Goal: Task Accomplishment & Management: Use online tool/utility

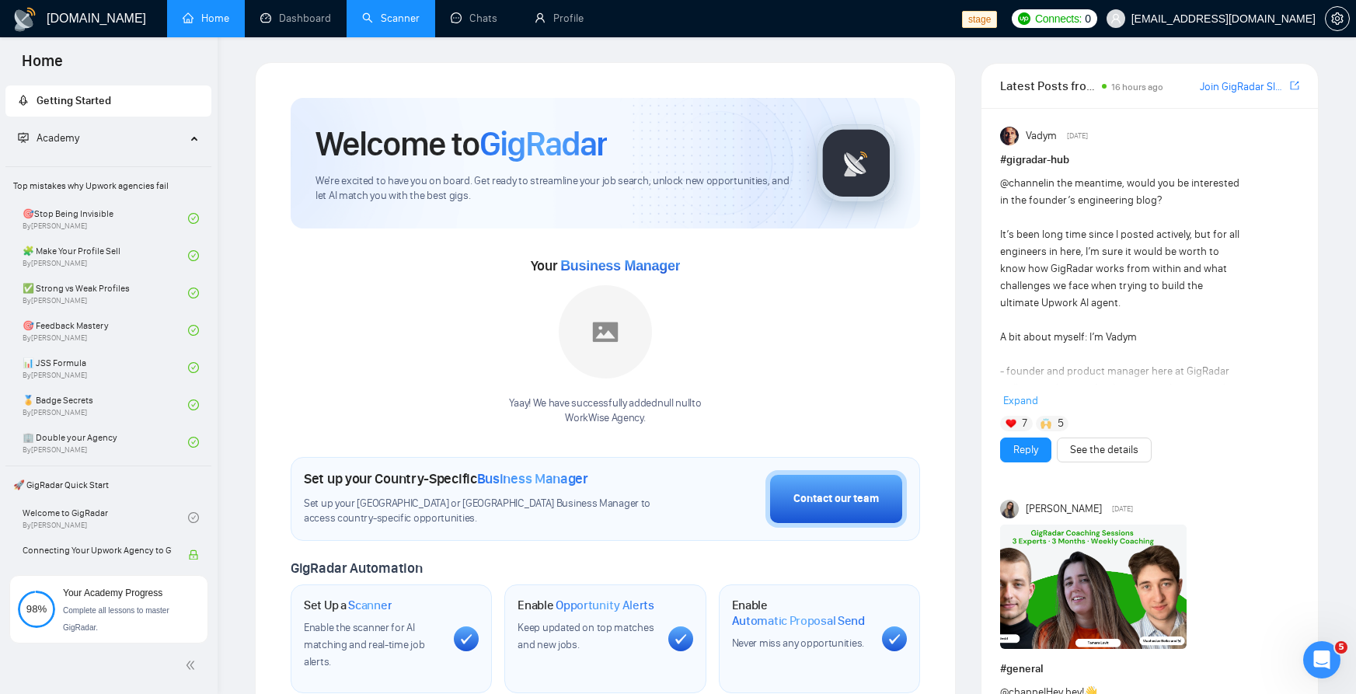
click at [376, 12] on link "Scanner" at bounding box center [391, 18] width 58 height 13
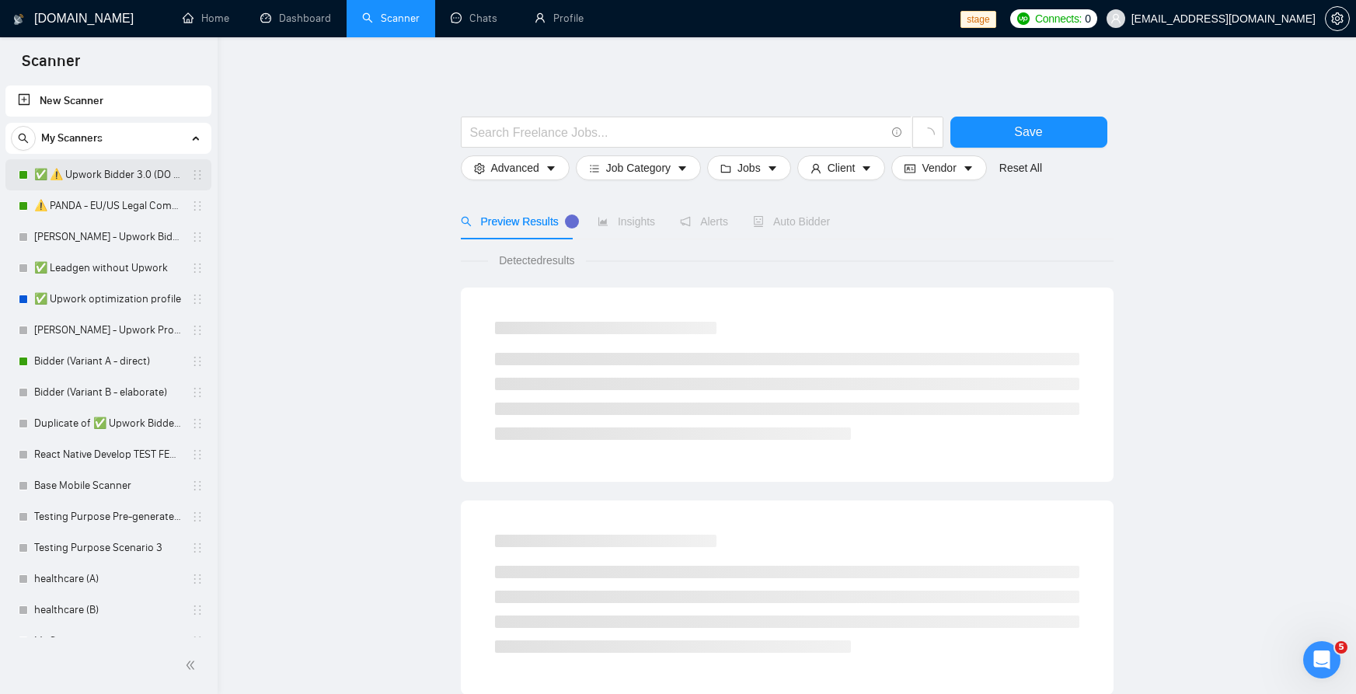
click at [146, 171] on link "✅ ⚠️ Upwork Bidder 3.0 (DO NOT TOUCH)" at bounding box center [108, 174] width 148 height 31
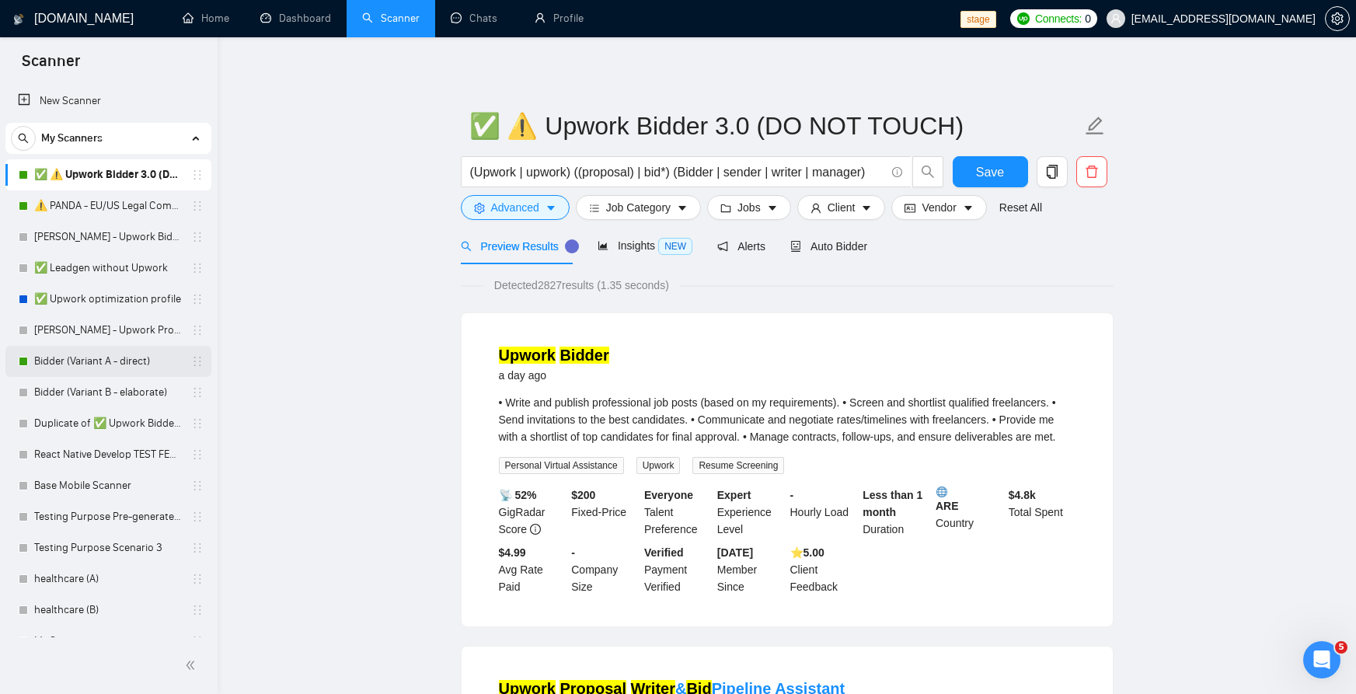
click at [104, 364] on link "Bidder (Variant A - direct)" at bounding box center [108, 361] width 148 height 31
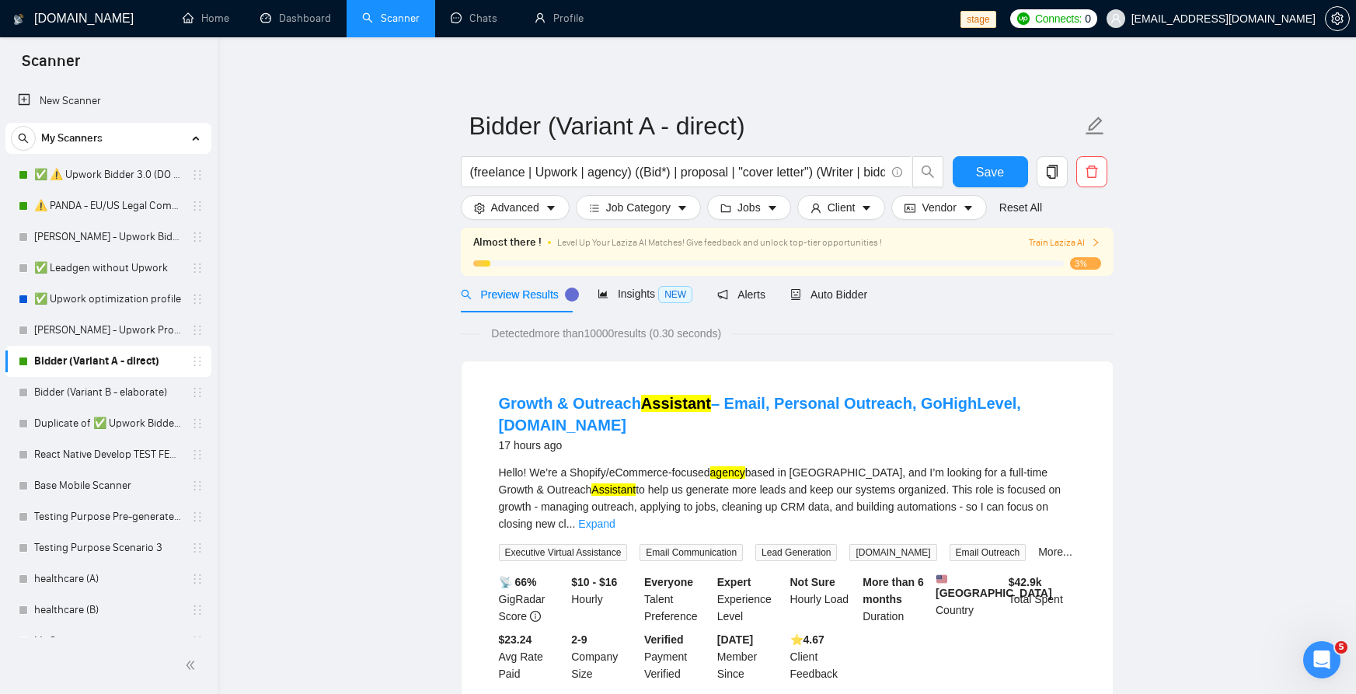
click at [1082, 263] on span "3%" at bounding box center [1085, 263] width 31 height 12
click at [846, 294] on span "Auto Bidder" at bounding box center [828, 294] width 77 height 12
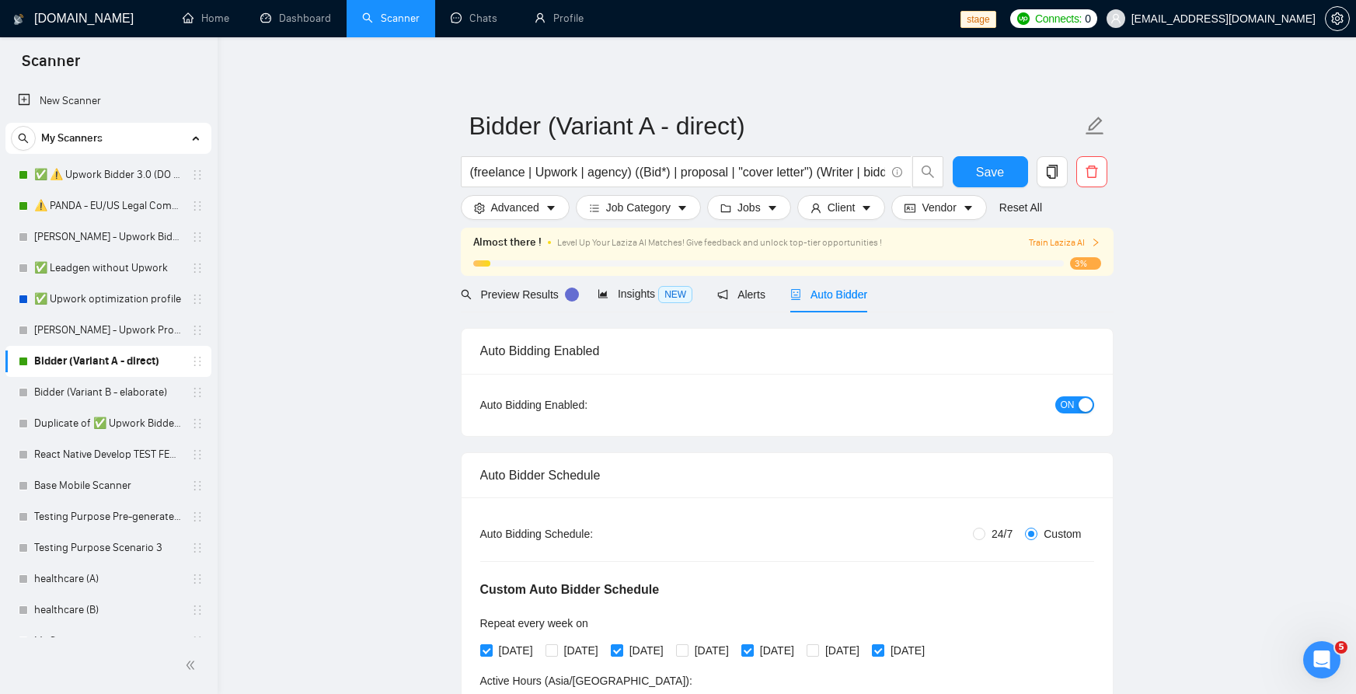
click at [1089, 237] on span "Train Laziza AI" at bounding box center [1064, 242] width 71 height 15
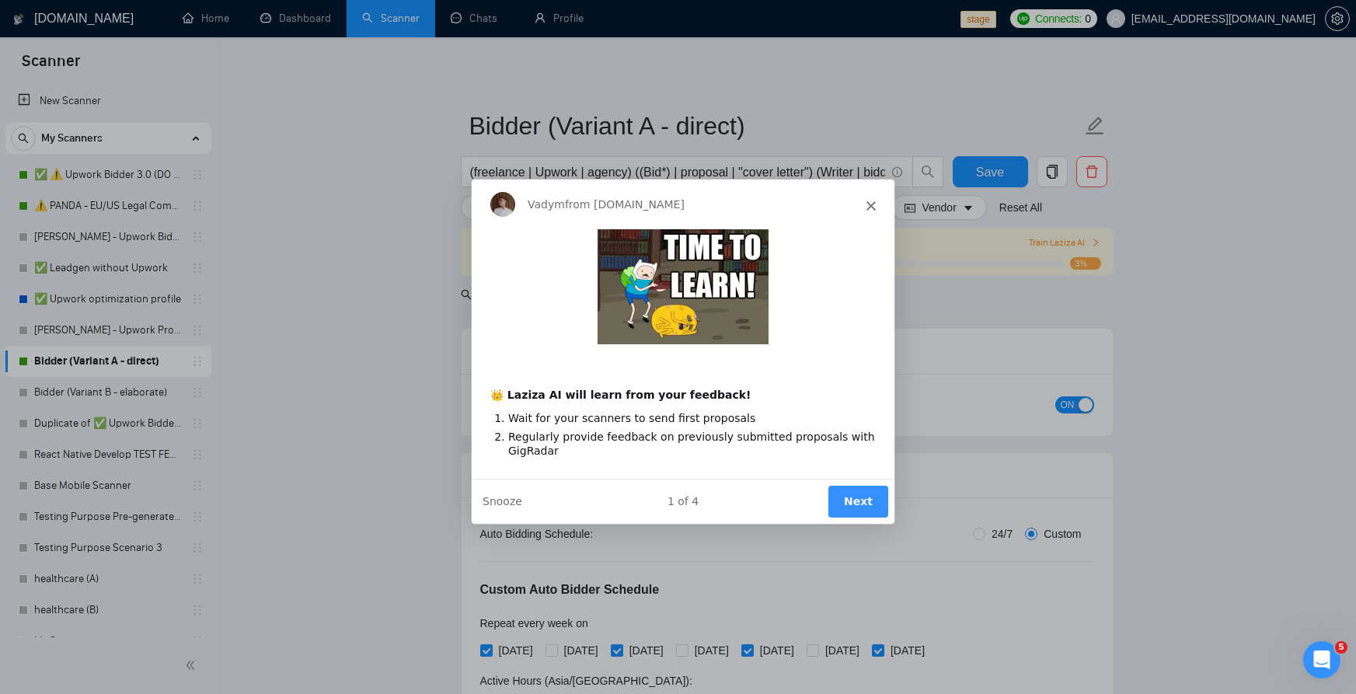
click at [837, 497] on button "Next" at bounding box center [857, 501] width 60 height 32
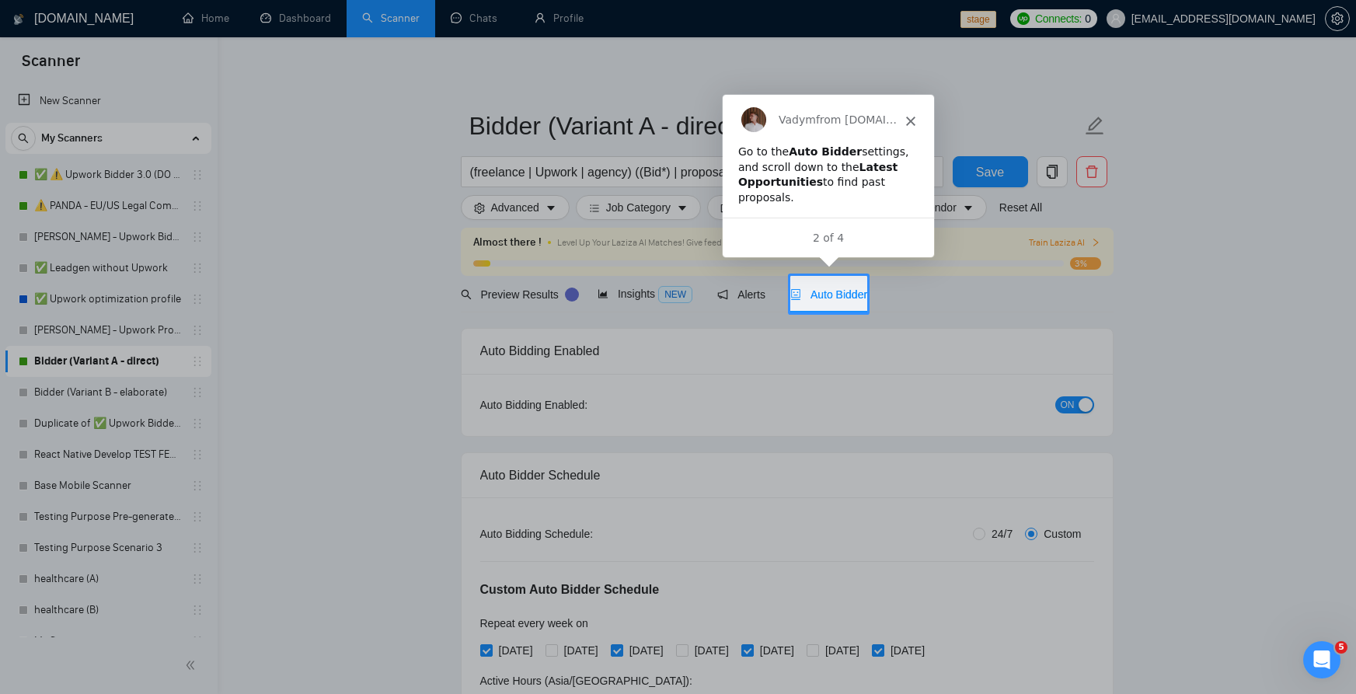
click at [845, 282] on div "Auto Bidder" at bounding box center [828, 294] width 77 height 37
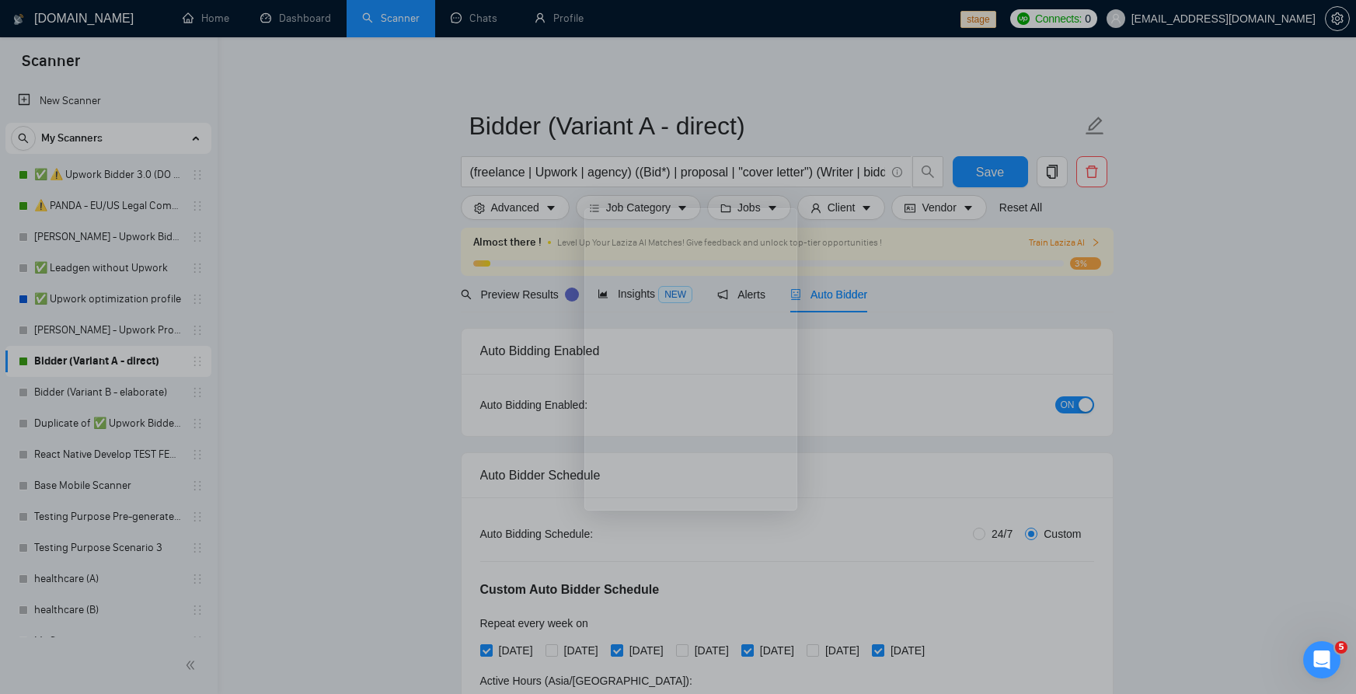
click at [841, 282] on div "Product tour overlay" at bounding box center [678, 347] width 1356 height 694
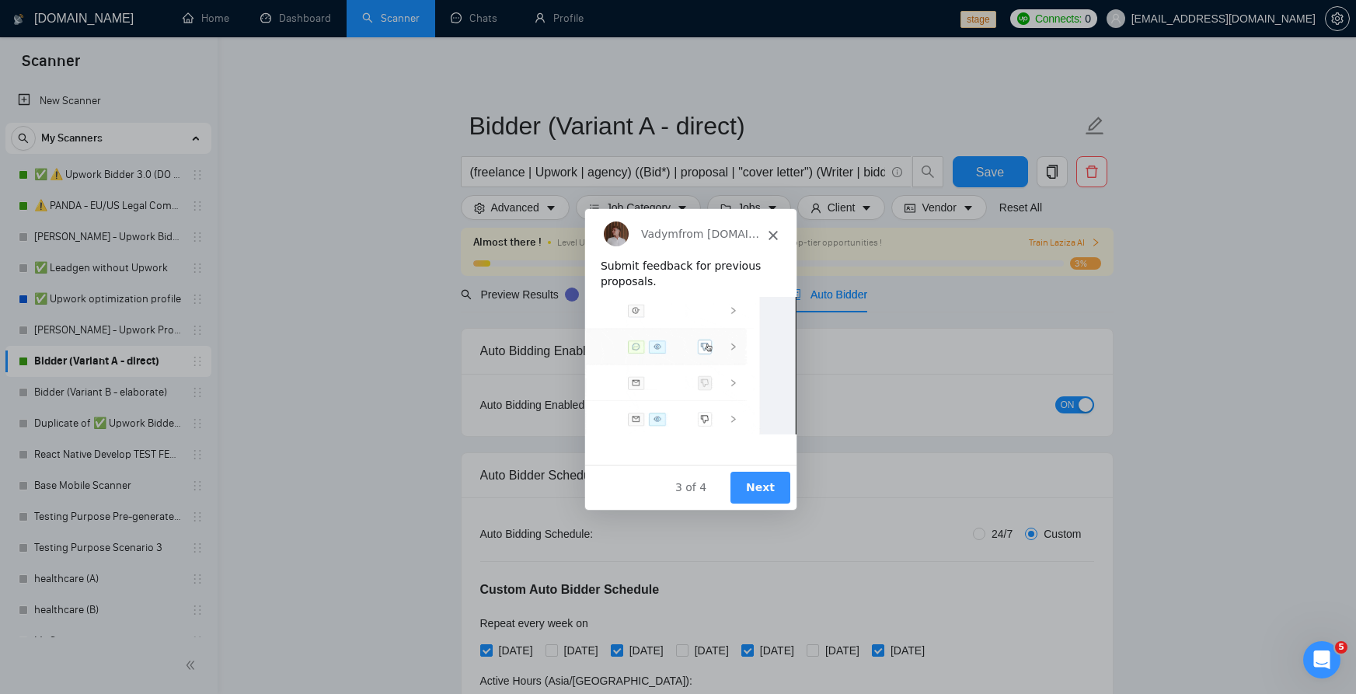
click at [755, 487] on button "Next" at bounding box center [759, 486] width 60 height 32
click at [760, 499] on button "Next" at bounding box center [759, 486] width 60 height 32
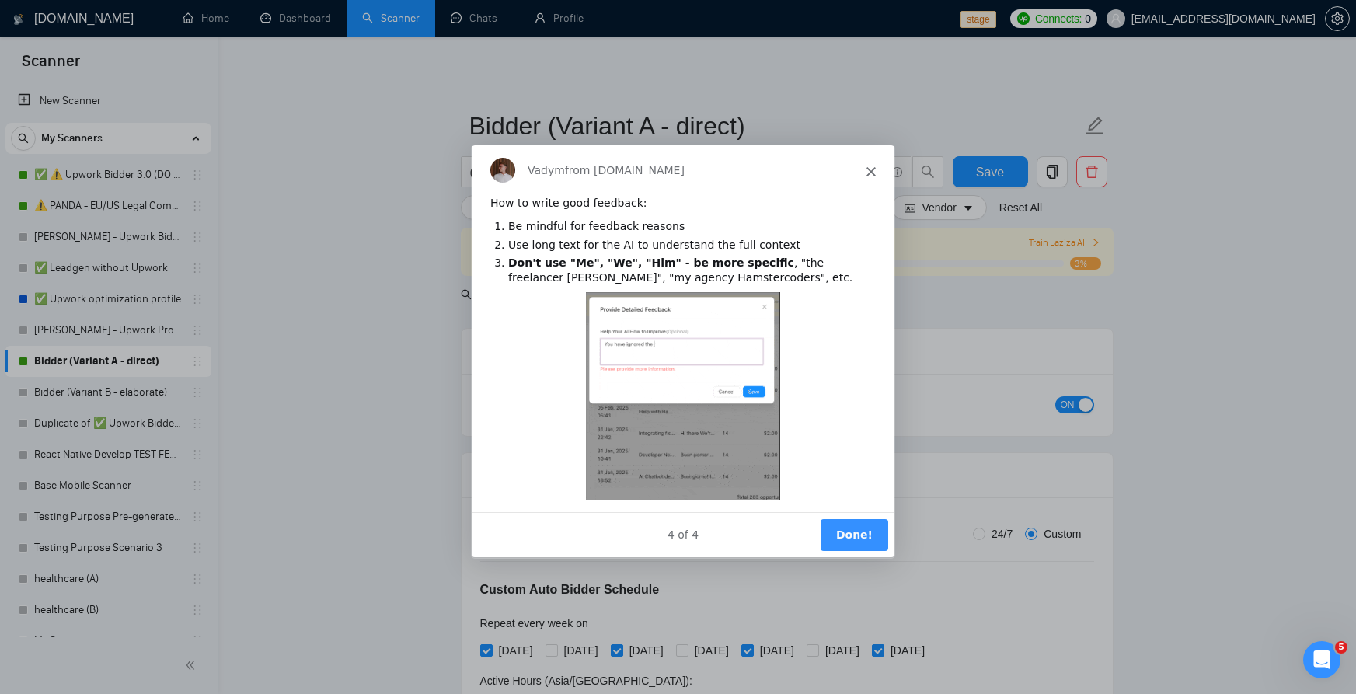
click at [839, 531] on button "Done!" at bounding box center [853, 534] width 68 height 32
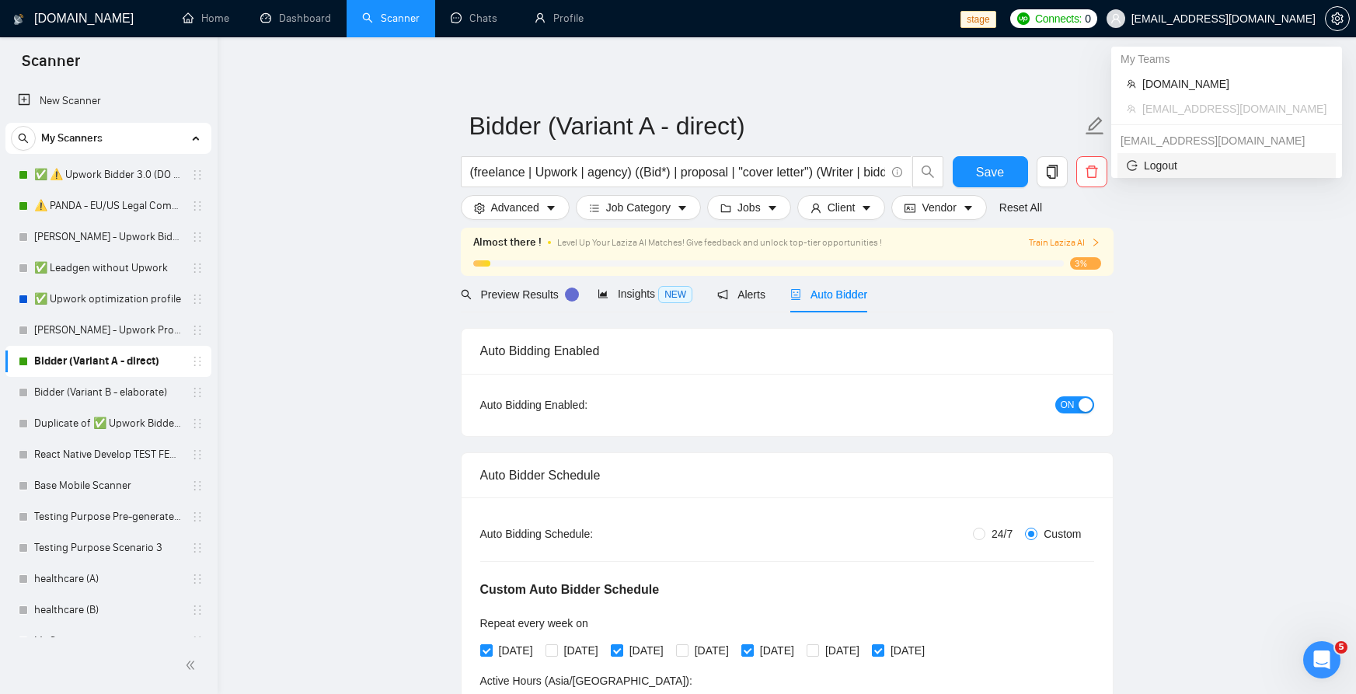
click at [1161, 166] on span "Logout" at bounding box center [1227, 165] width 200 height 17
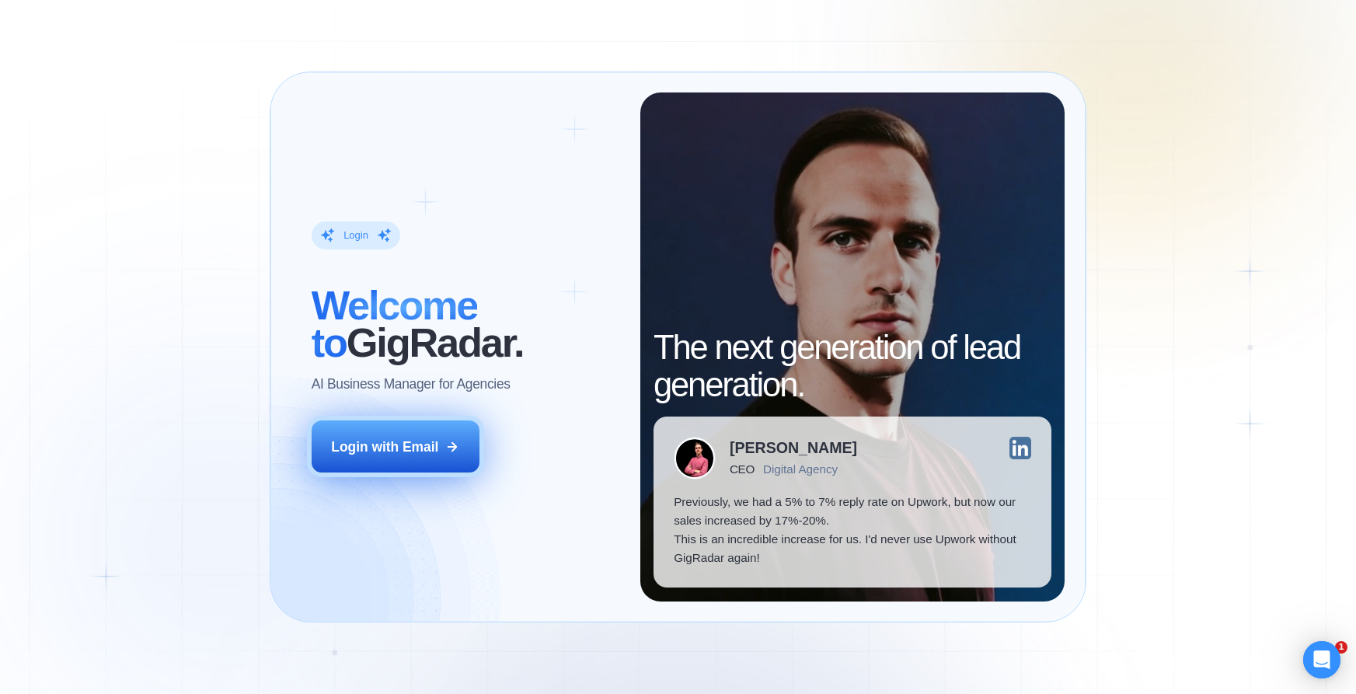
click at [400, 455] on div "Login with Email" at bounding box center [384, 446] width 107 height 19
